Goal: Complete application form

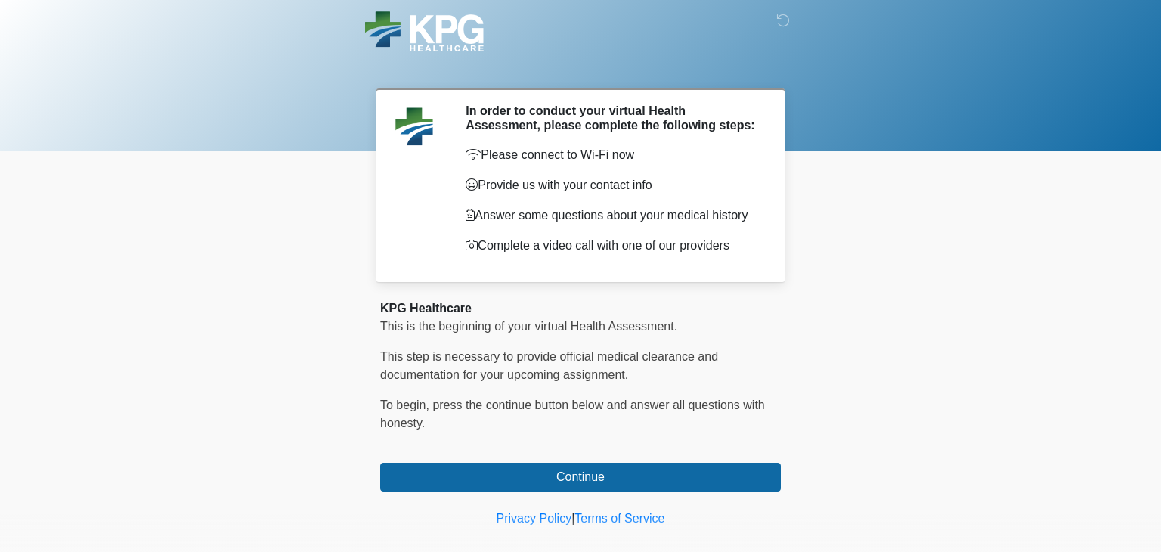
click at [531, 11] on div at bounding box center [568, 31] width 453 height 63
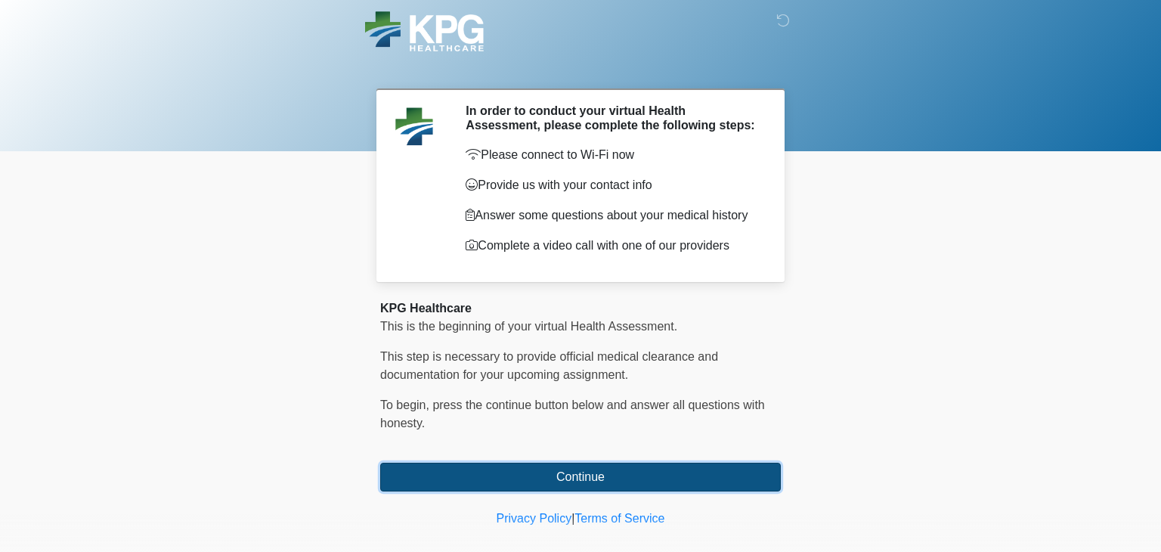
click at [416, 474] on button "Continue" at bounding box center [580, 476] width 400 height 29
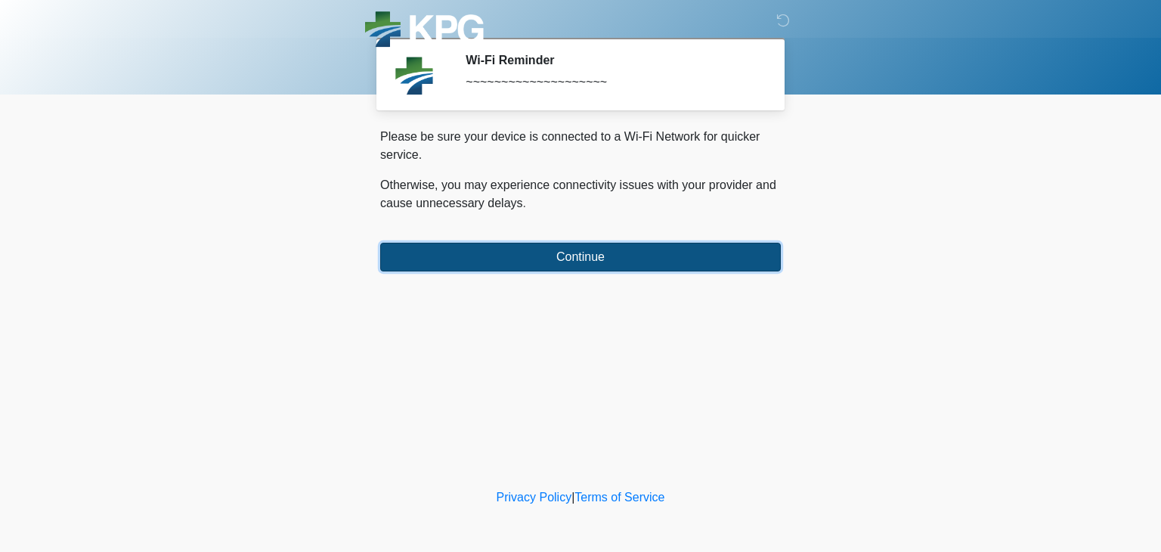
click at [671, 255] on button "Continue" at bounding box center [580, 257] width 400 height 29
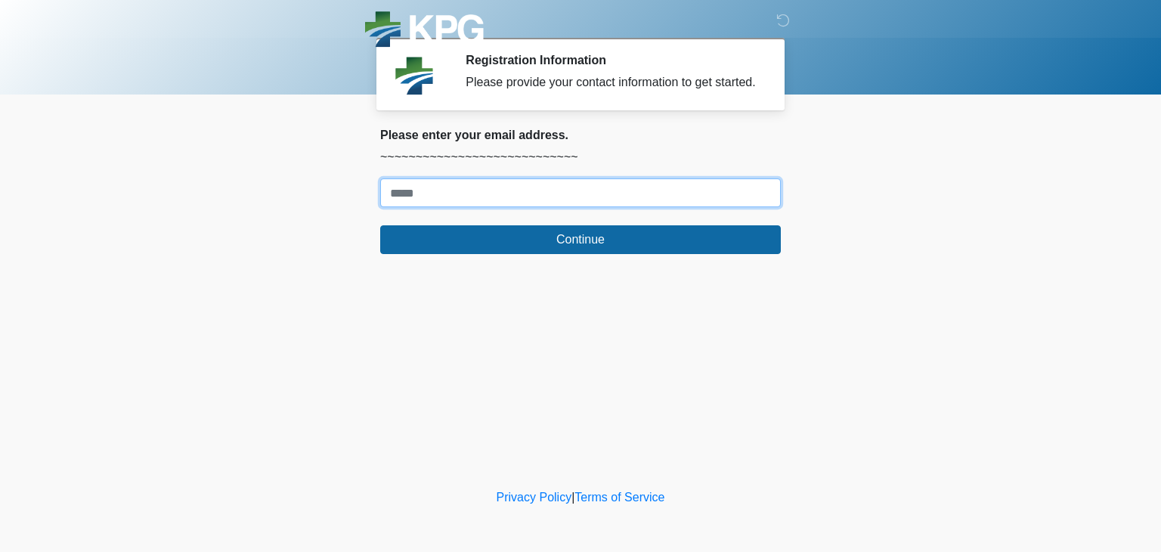
click at [632, 207] on input "Where should we email your response?" at bounding box center [580, 192] width 400 height 29
click at [534, 207] on input "**********" at bounding box center [580, 192] width 400 height 29
type input "**********"
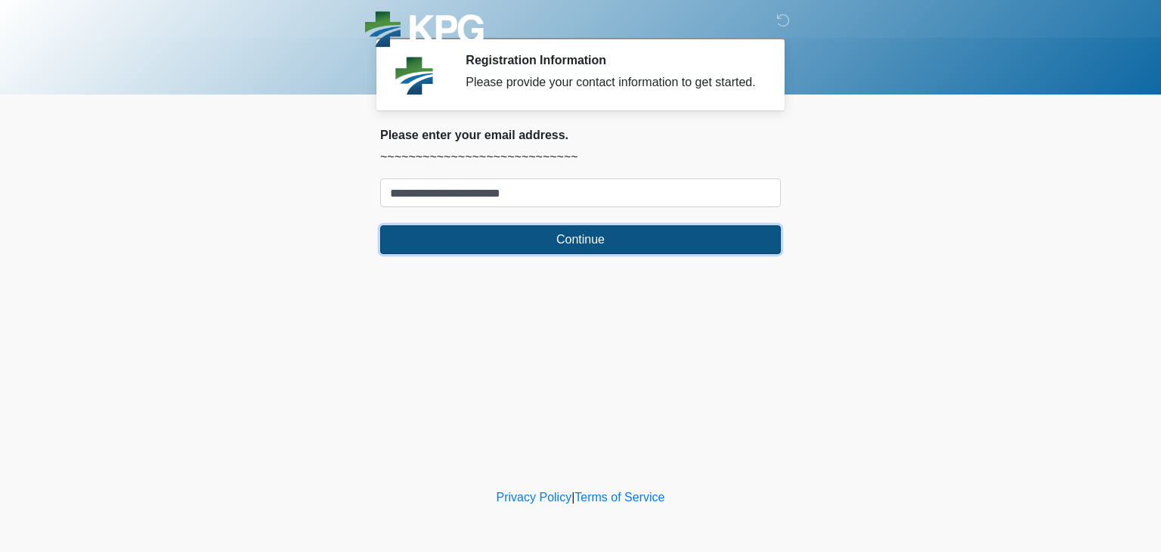
click at [532, 253] on button "Continue" at bounding box center [580, 239] width 400 height 29
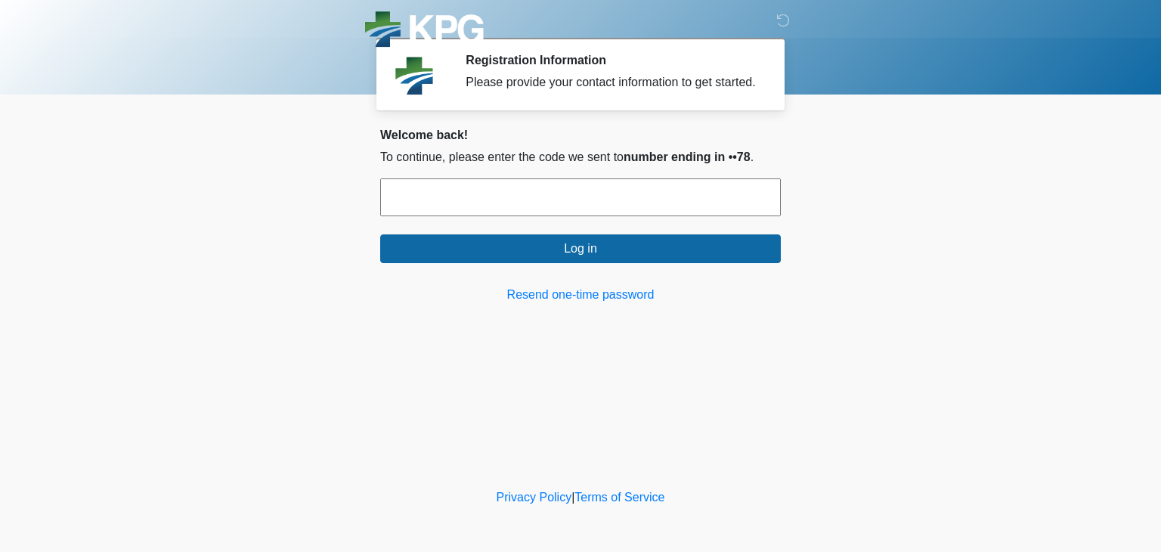
click at [616, 212] on input "text" at bounding box center [580, 197] width 400 height 38
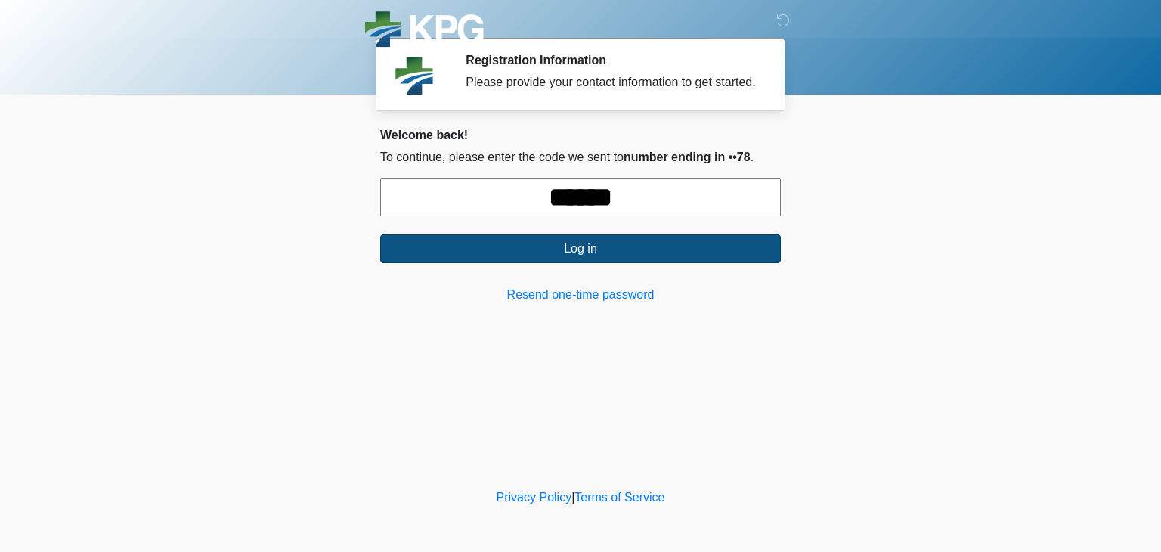
type input "******"
click at [672, 255] on button "Log in" at bounding box center [580, 248] width 400 height 29
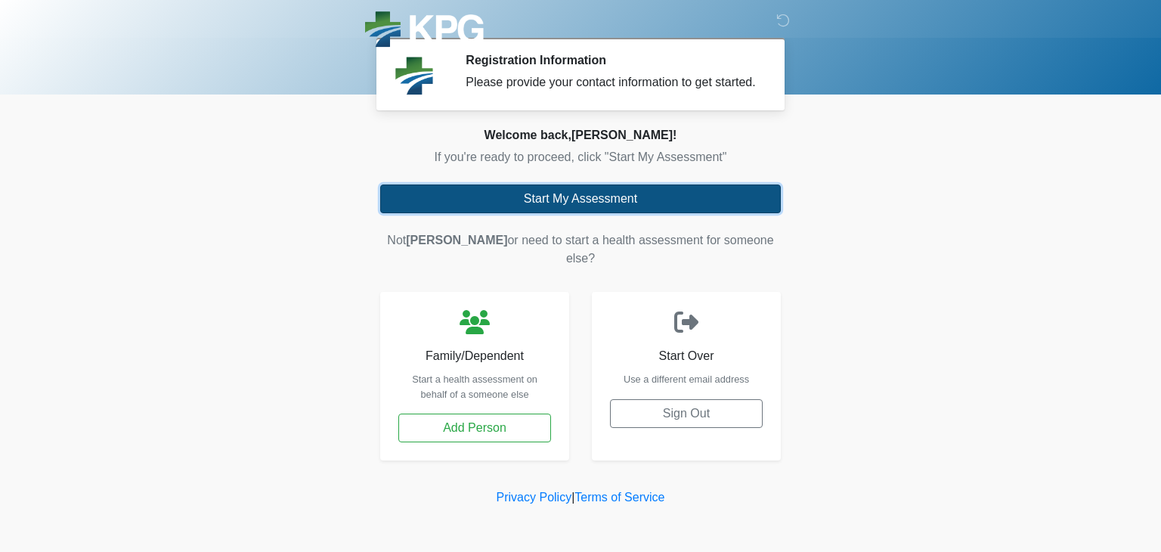
click at [615, 213] on button "Start My Assessment" at bounding box center [580, 198] width 400 height 29
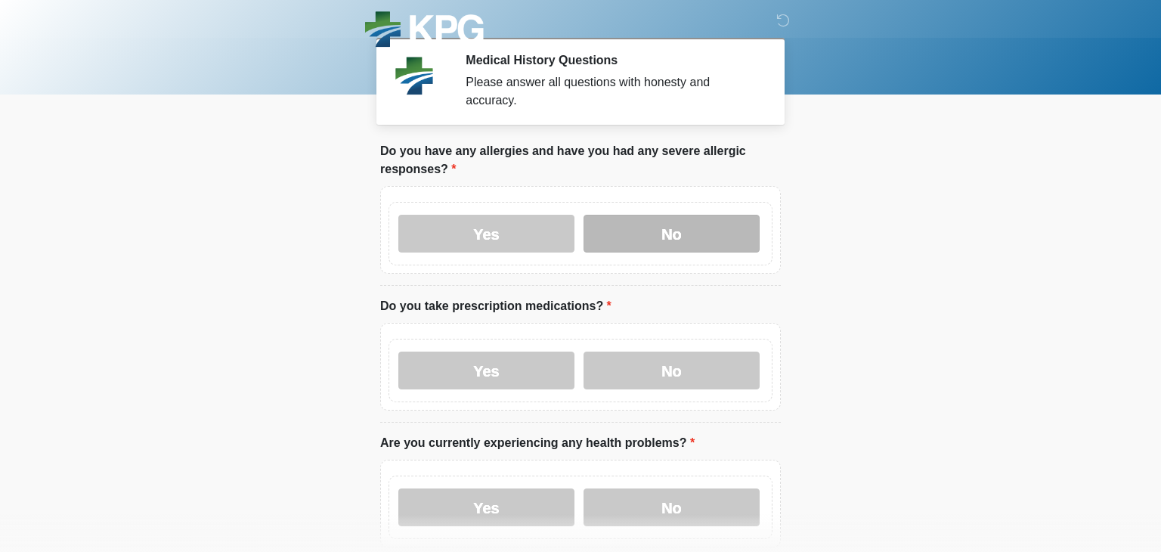
click at [670, 241] on label "No" at bounding box center [671, 234] width 176 height 38
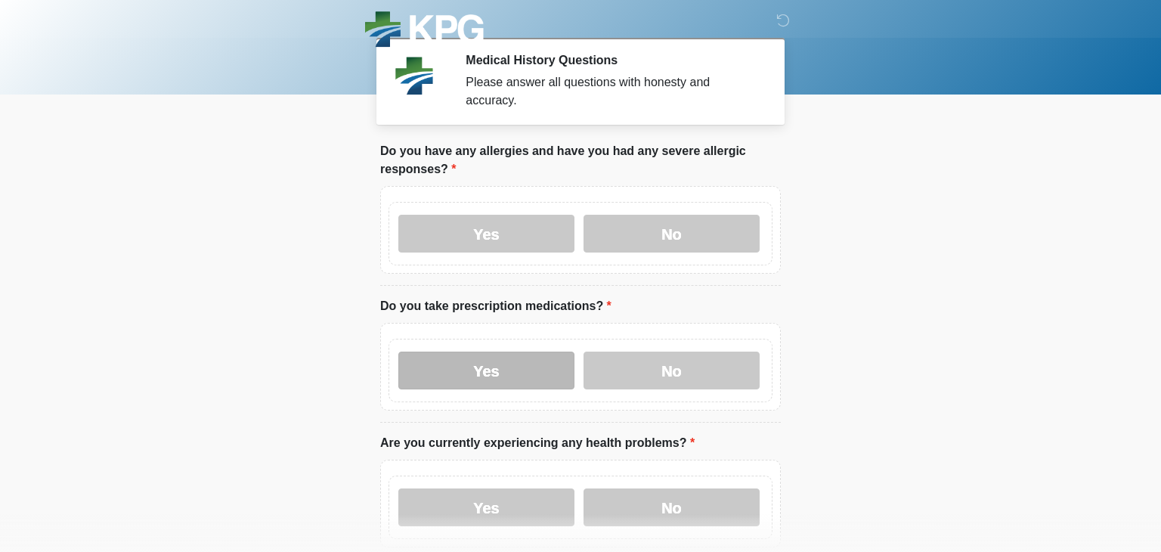
click at [490, 358] on label "Yes" at bounding box center [486, 370] width 176 height 38
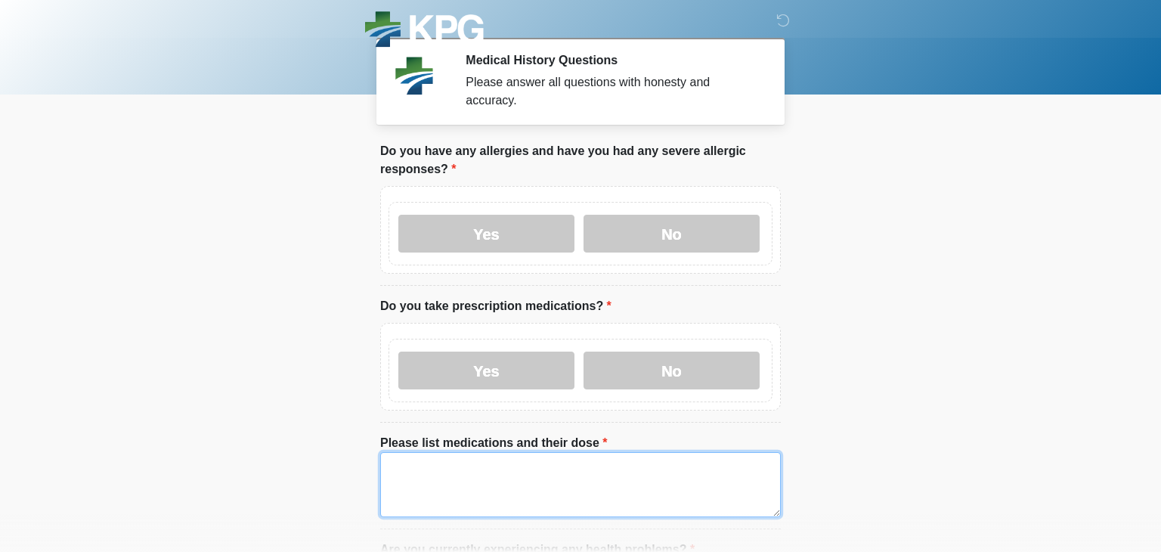
click at [431, 474] on textarea "Please list medications and their dose" at bounding box center [580, 484] width 400 height 65
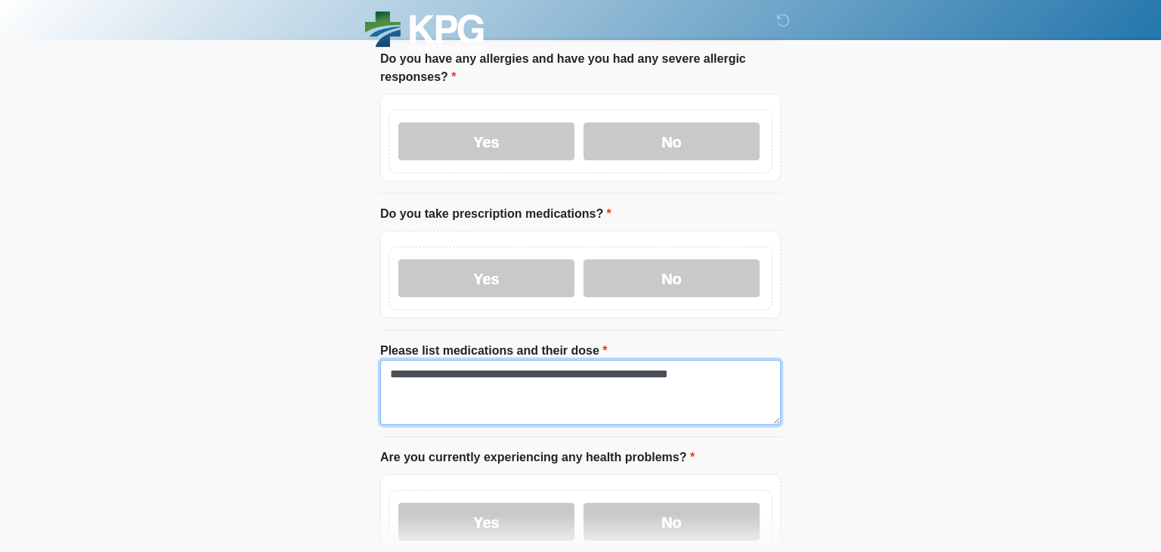
scroll to position [328, 0]
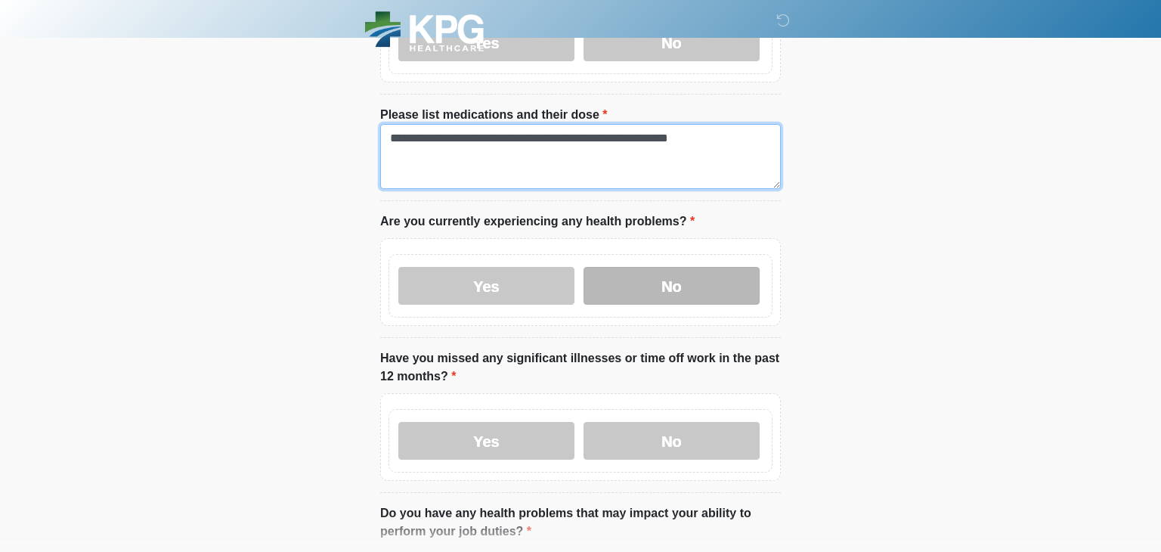
type textarea "**********"
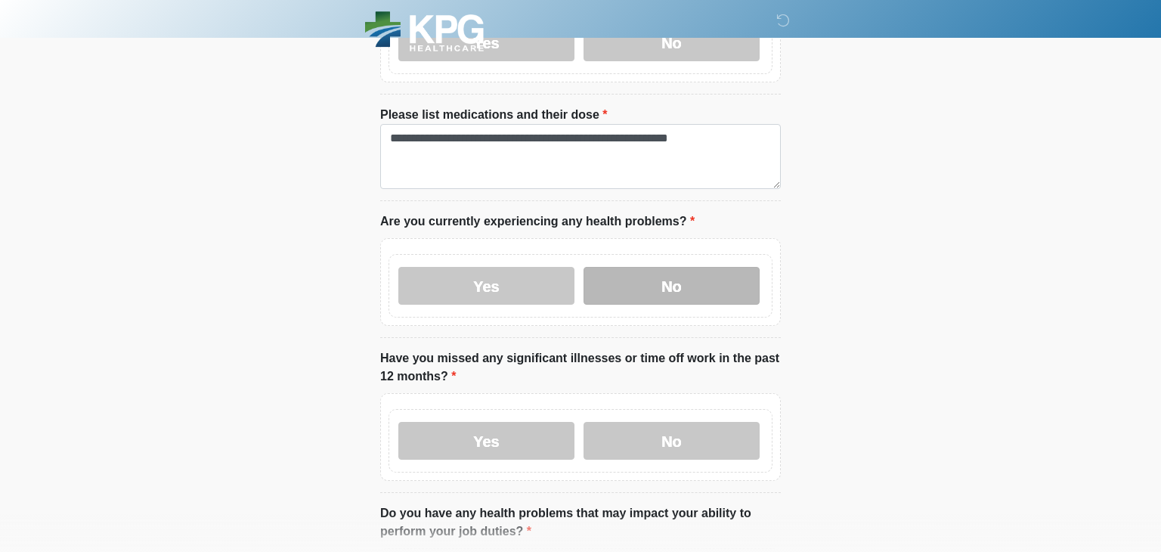
click at [660, 292] on label "No" at bounding box center [671, 286] width 176 height 38
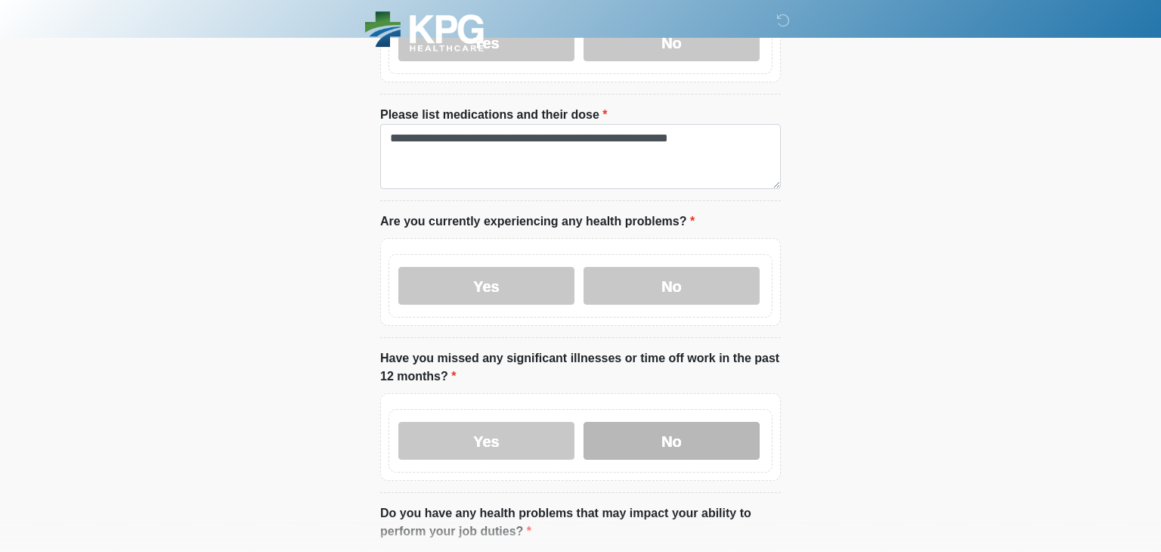
click at [623, 443] on label "No" at bounding box center [671, 441] width 176 height 38
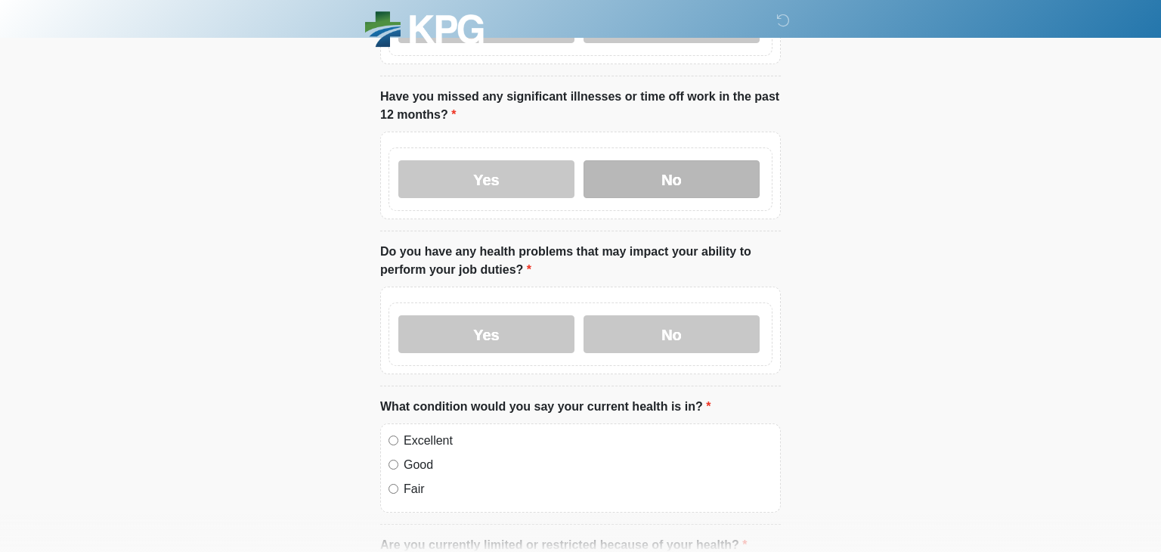
scroll to position [659, 0]
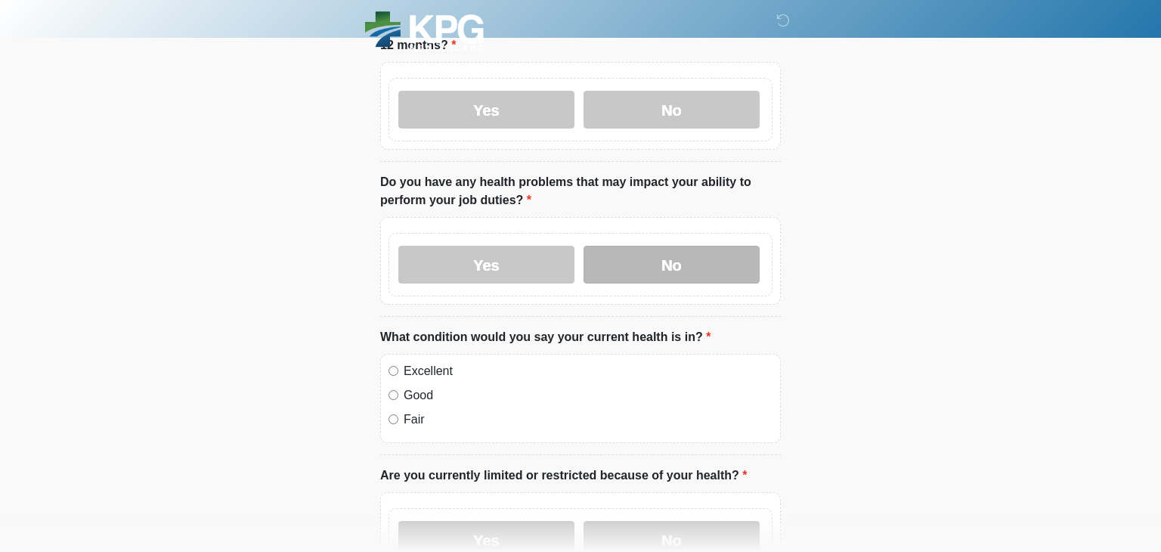
click at [611, 274] on label "No" at bounding box center [671, 265] width 176 height 38
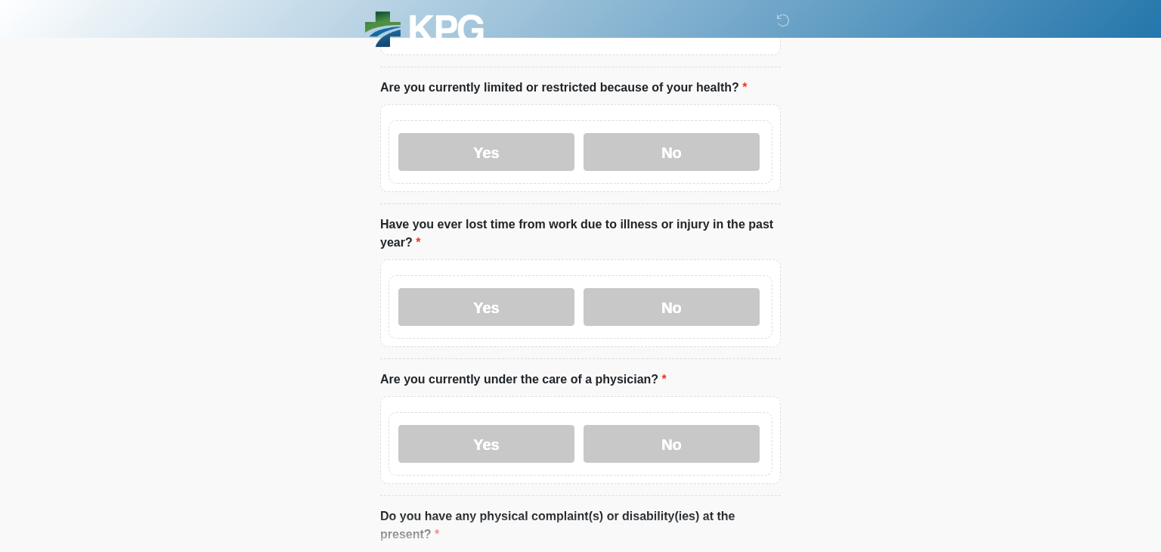
scroll to position [1053, 0]
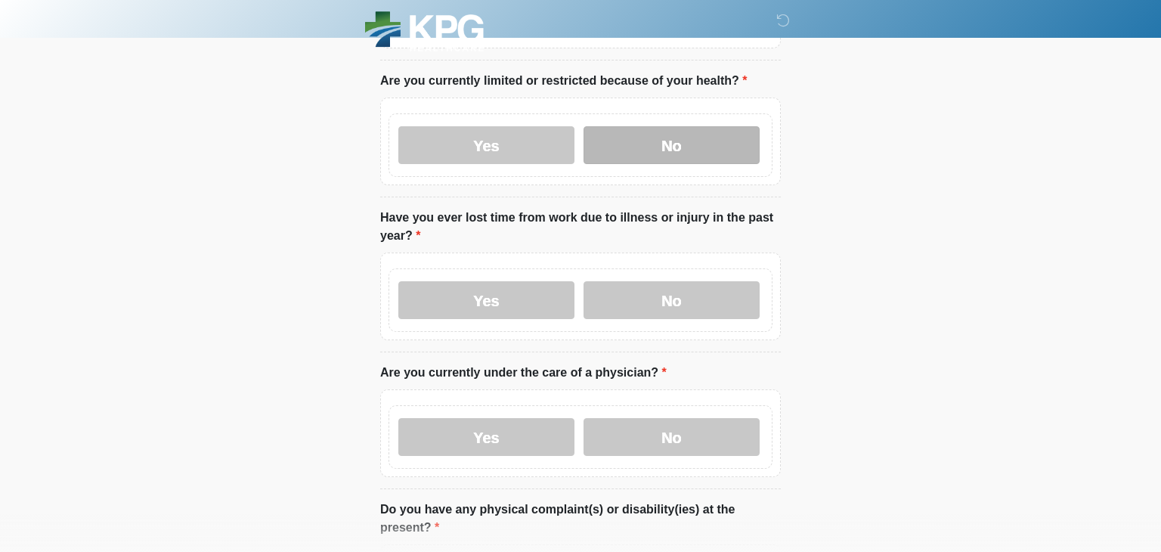
click at [704, 126] on label "No" at bounding box center [671, 145] width 176 height 38
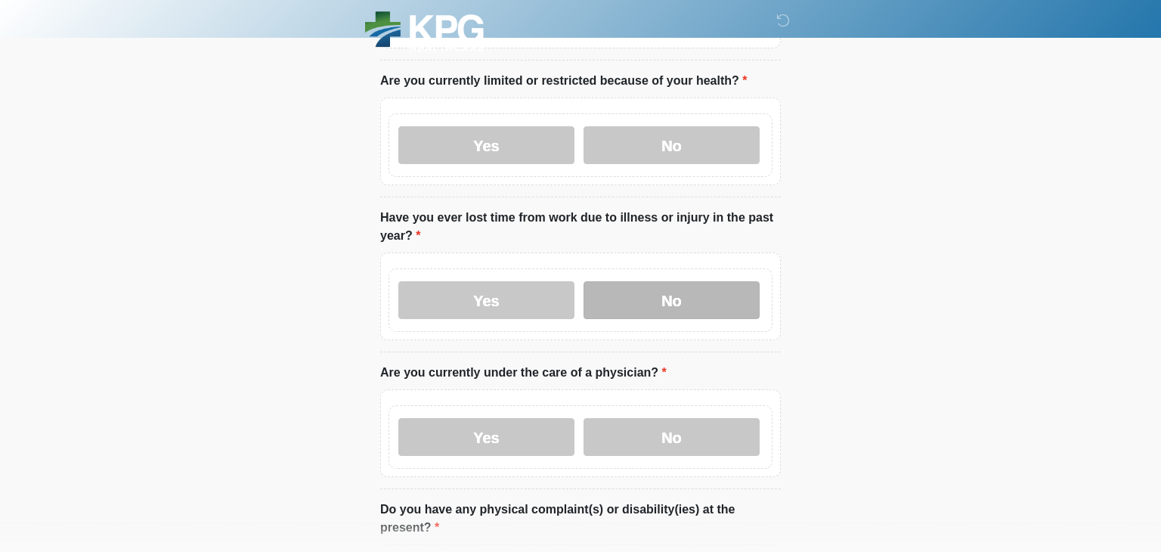
click at [641, 298] on label "No" at bounding box center [671, 300] width 176 height 38
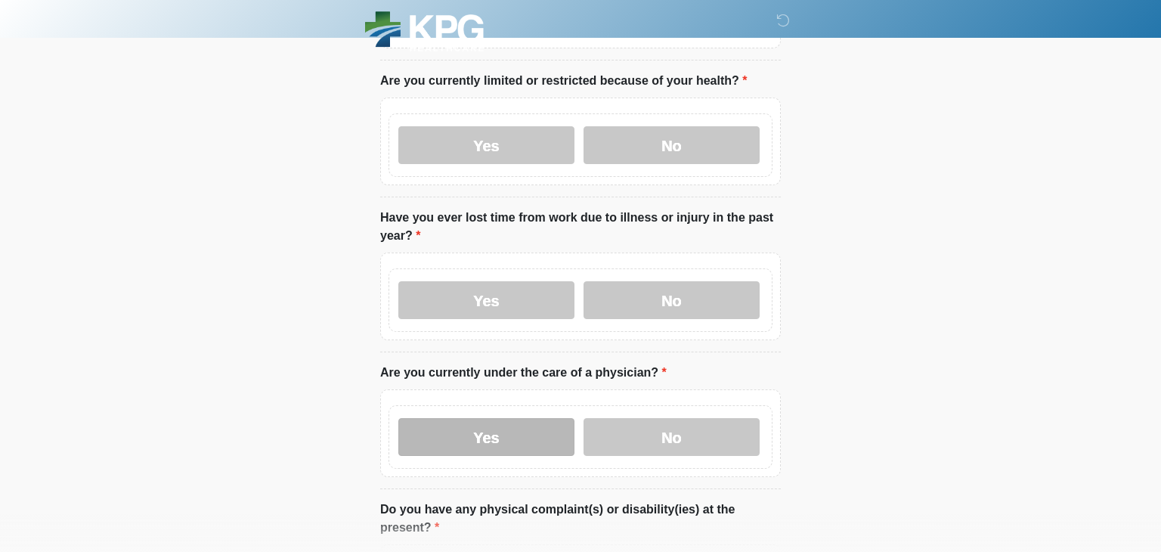
click at [521, 436] on label "Yes" at bounding box center [486, 437] width 176 height 38
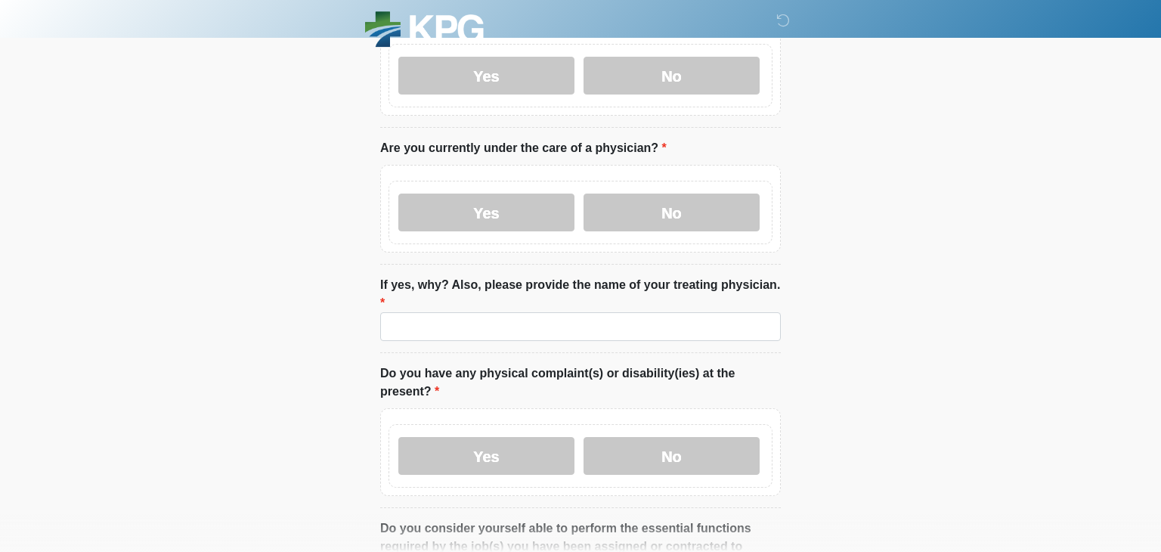
scroll to position [1278, 0]
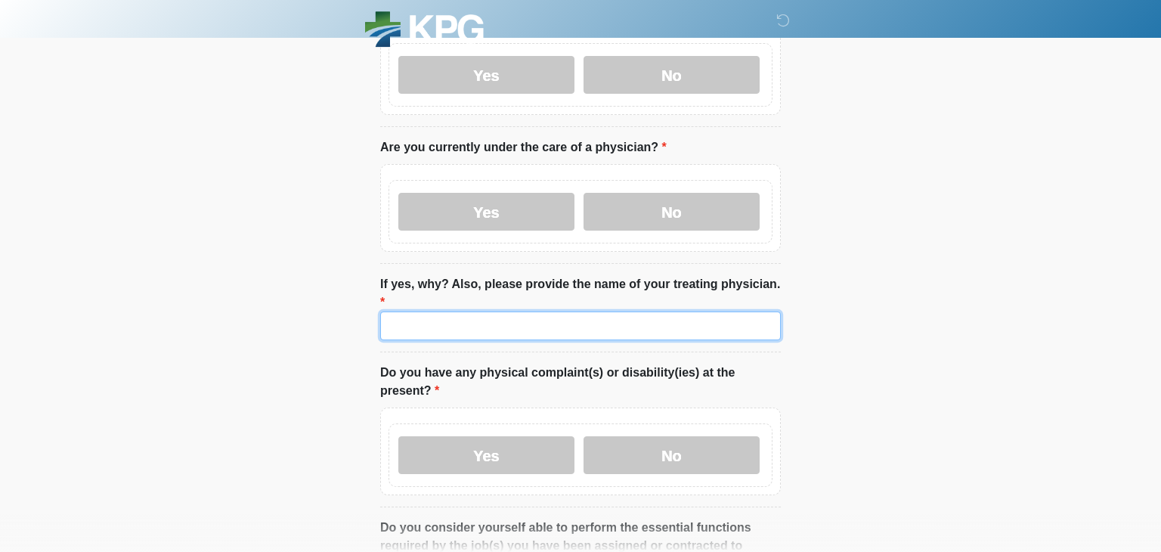
click at [533, 311] on input "If yes, why? Also, please provide the name of your treating physician." at bounding box center [580, 325] width 400 height 29
type input "***"
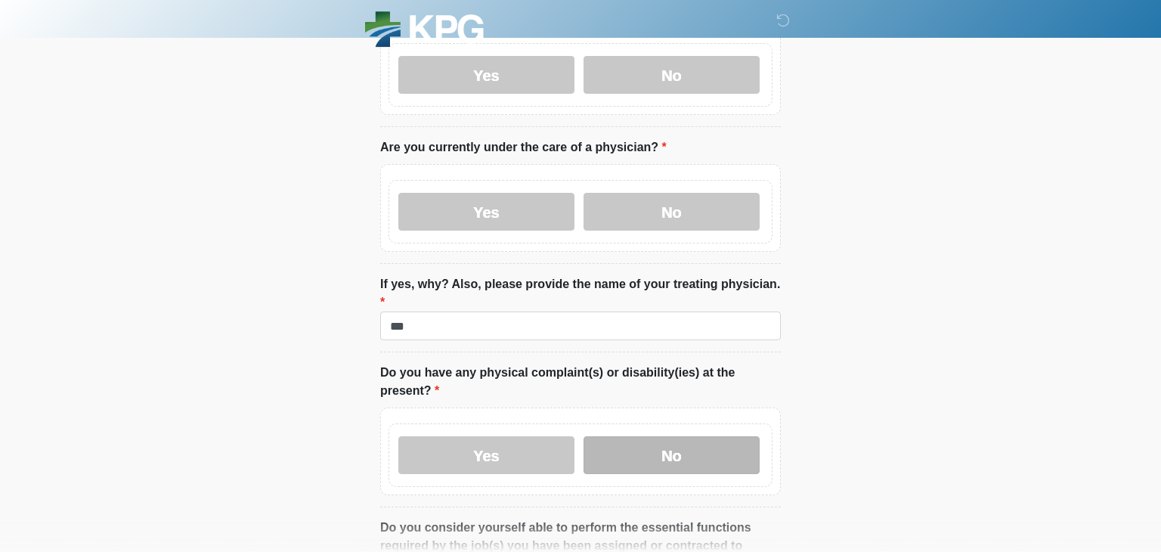
click at [719, 436] on label "No" at bounding box center [671, 455] width 176 height 38
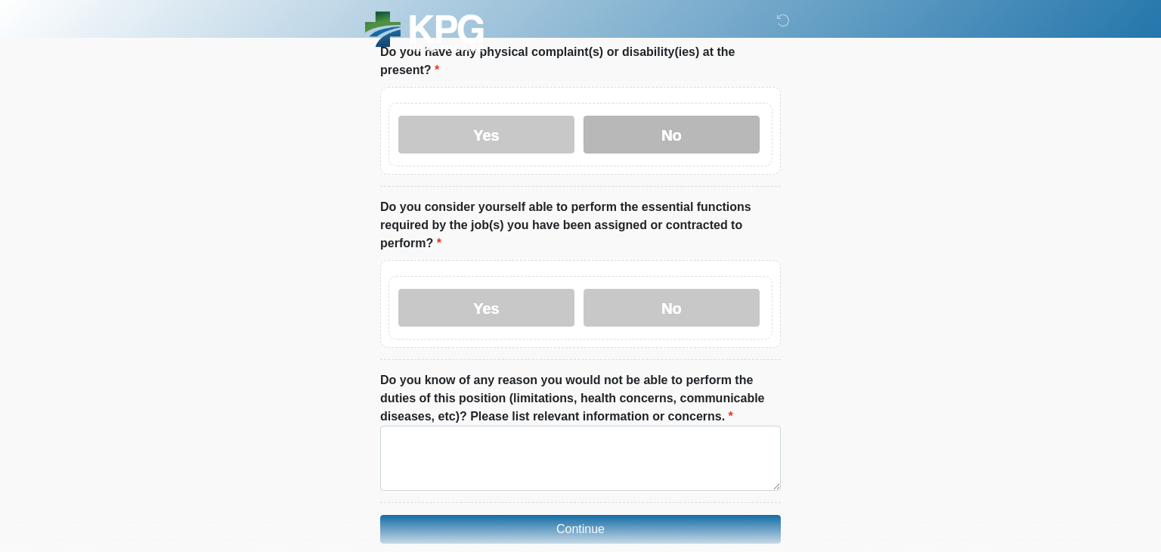
scroll to position [1600, 0]
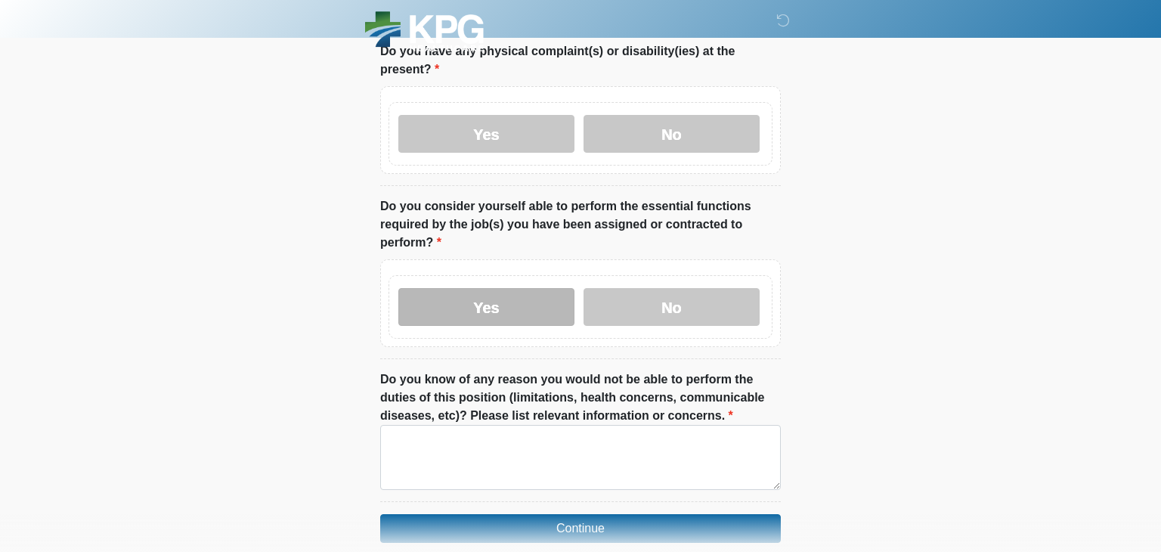
click at [452, 288] on label "Yes" at bounding box center [486, 307] width 176 height 38
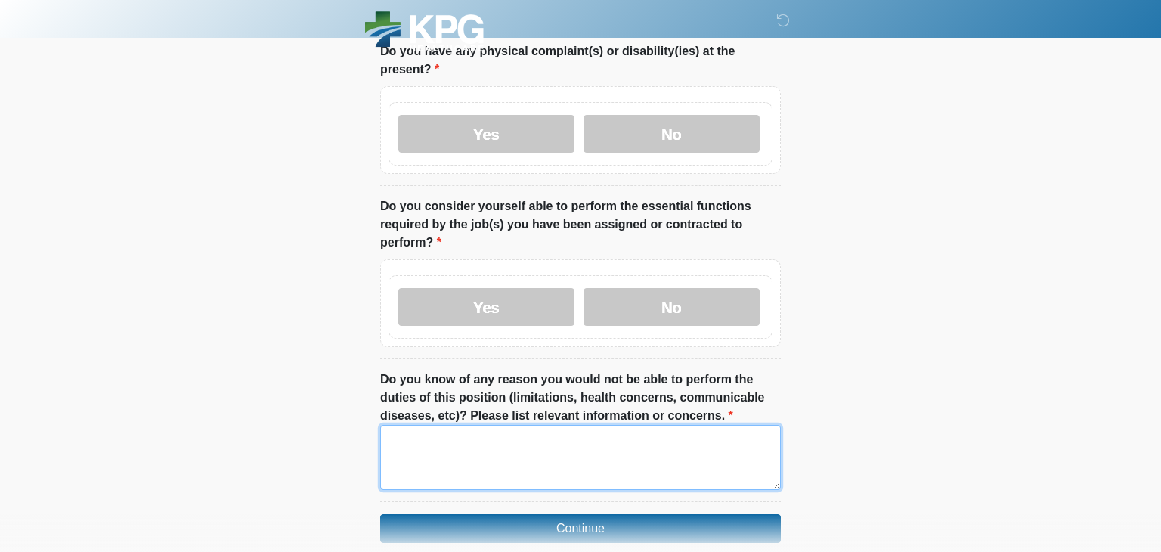
click at [520, 425] on textarea "Do you know of any reason you would not be able to perform the duties of this p…" at bounding box center [580, 457] width 400 height 65
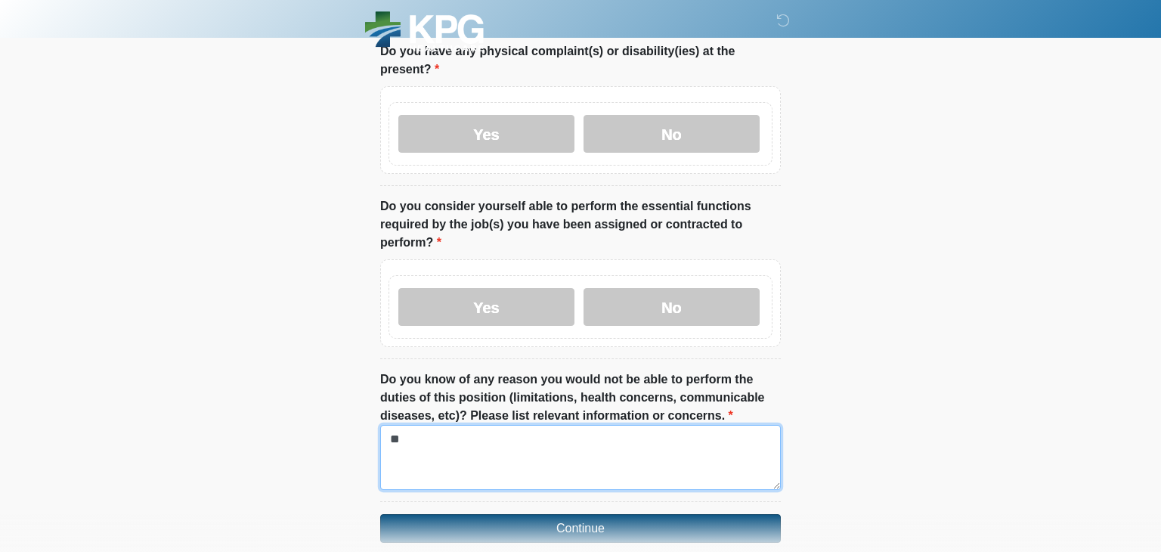
type textarea "**"
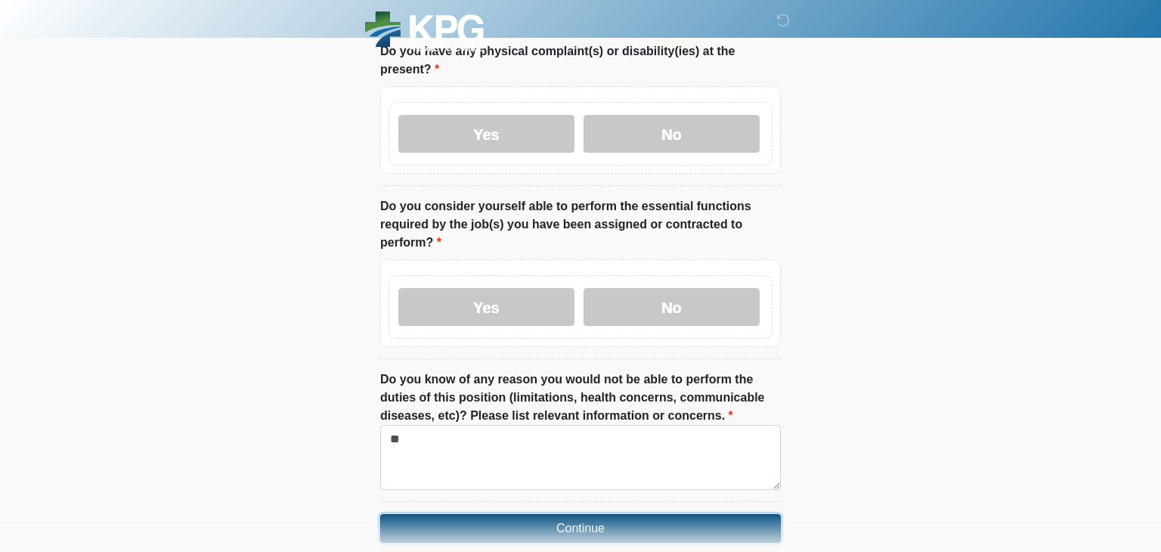
click at [557, 514] on button "Continue" at bounding box center [580, 528] width 400 height 29
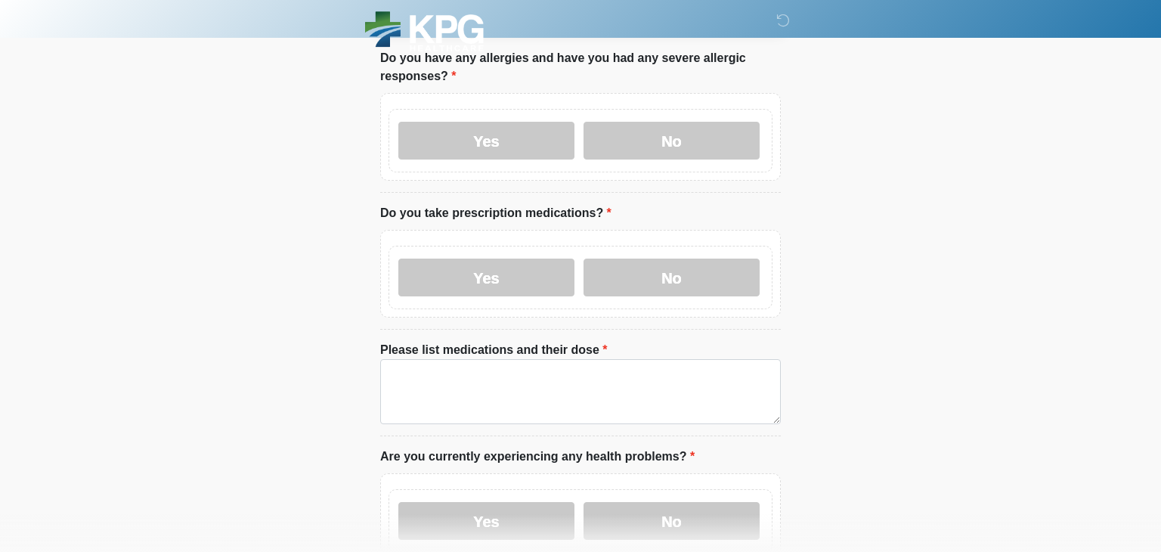
scroll to position [0, 0]
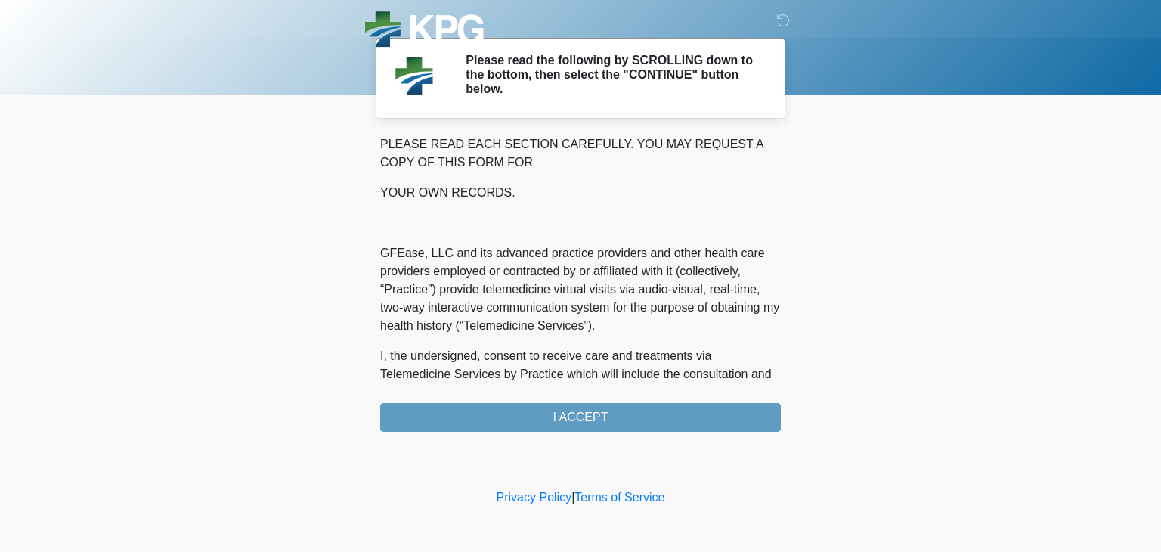
click at [602, 417] on div "PLEASE READ EACH SECTION CAREFULLY. YOU MAY REQUEST A COPY OF THIS FORM FOR YOU…" at bounding box center [580, 283] width 400 height 296
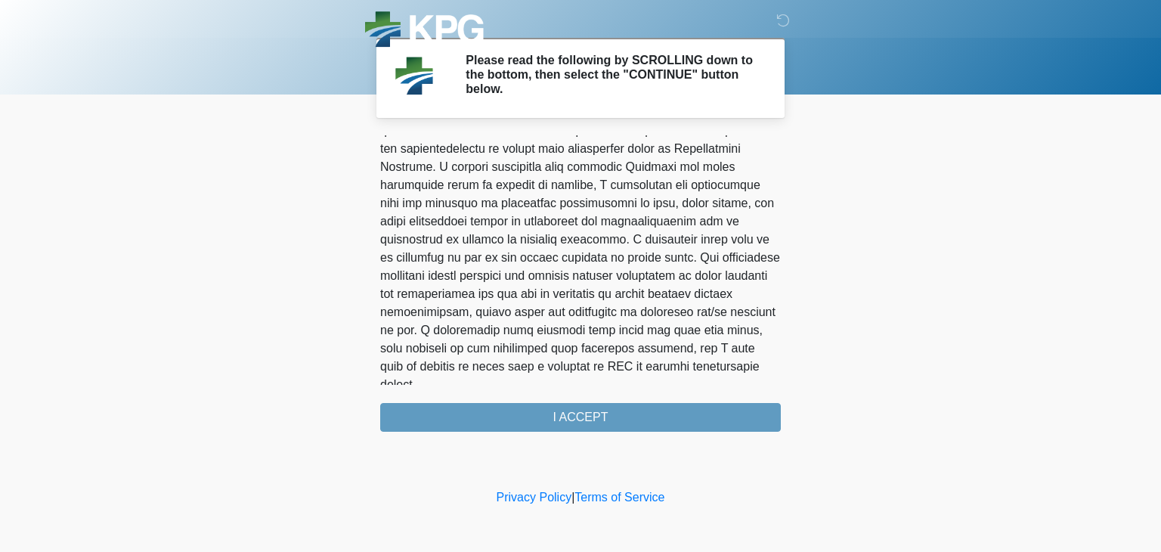
scroll to position [953, 0]
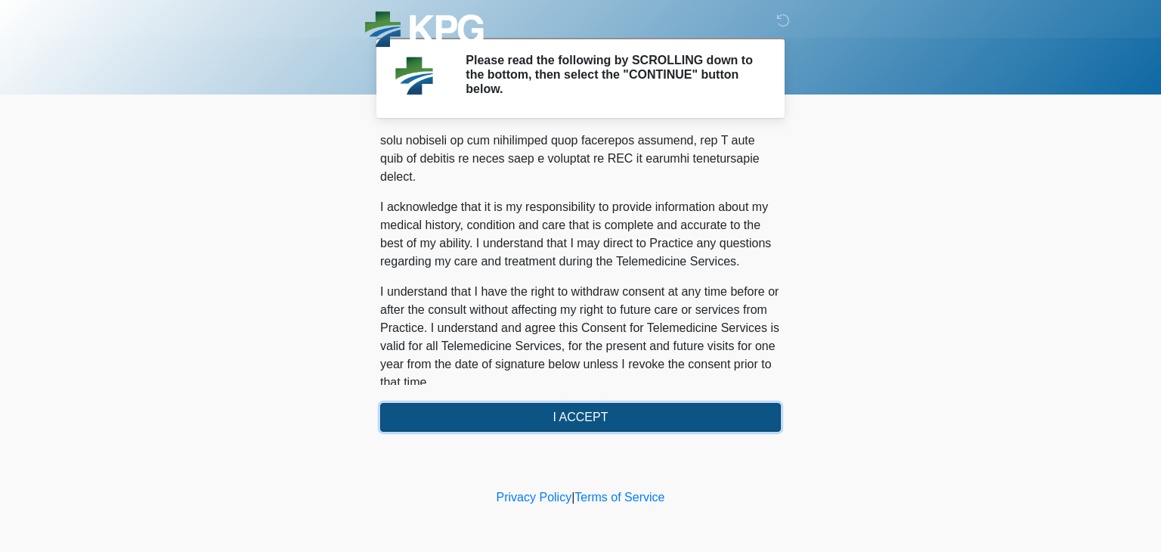
click at [642, 403] on button "I ACCEPT" at bounding box center [580, 417] width 400 height 29
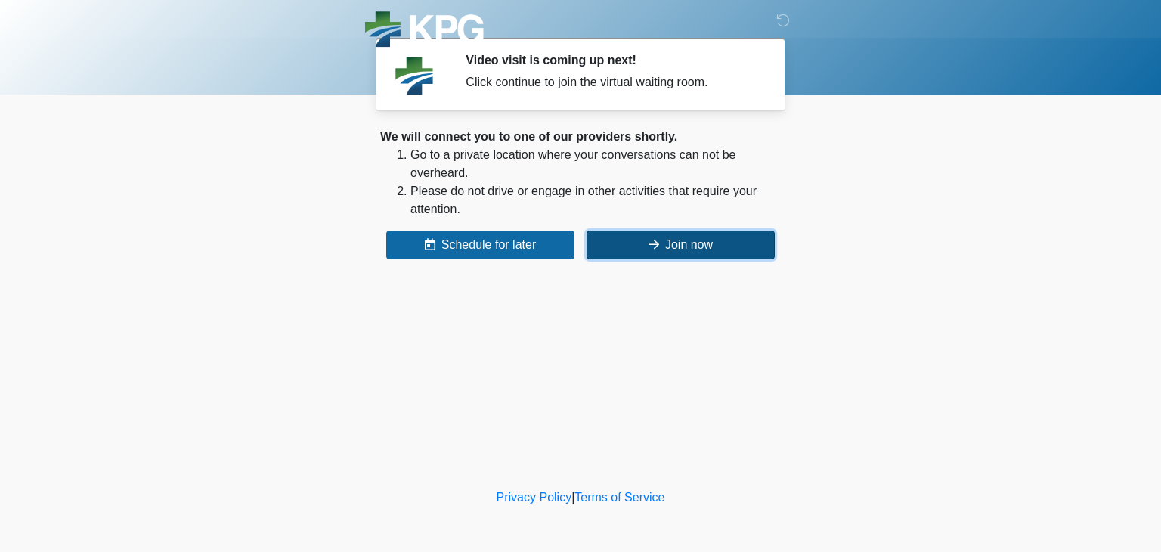
click at [685, 243] on button "Join now" at bounding box center [680, 244] width 188 height 29
